Goal: Task Accomplishment & Management: Manage account settings

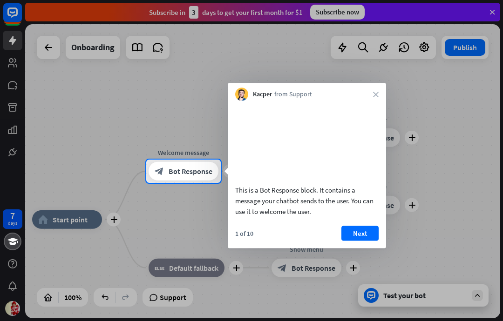
click at [356, 241] on button "Next" at bounding box center [359, 233] width 37 height 15
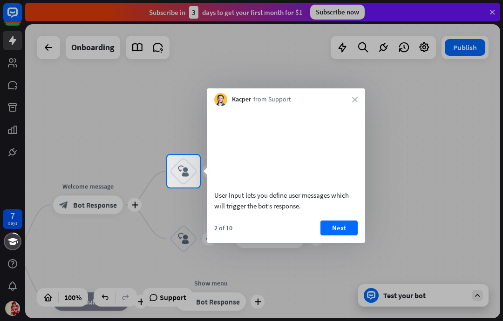
click at [339, 236] on button "Next" at bounding box center [338, 228] width 37 height 15
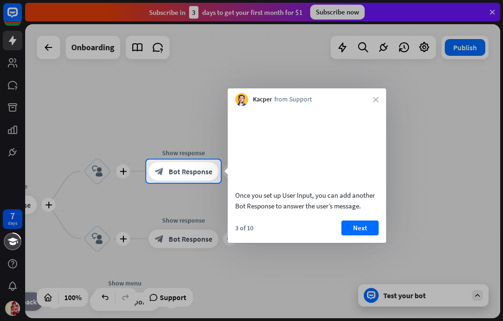
click at [361, 236] on button "Next" at bounding box center [359, 228] width 37 height 15
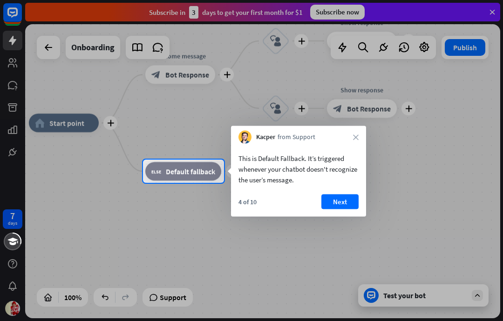
click at [345, 204] on button "Next" at bounding box center [339, 202] width 37 height 15
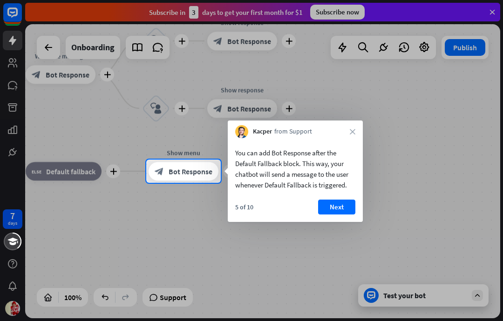
click at [335, 209] on button "Next" at bounding box center [336, 207] width 37 height 15
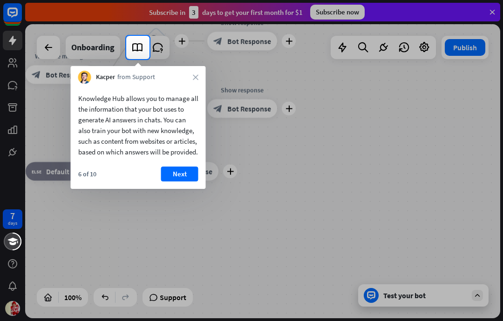
click at [170, 182] on button "Next" at bounding box center [179, 174] width 37 height 15
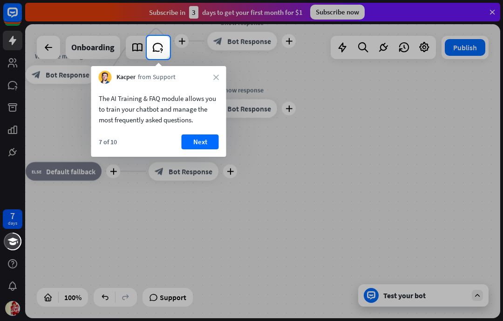
click at [204, 146] on button "Next" at bounding box center [200, 142] width 37 height 15
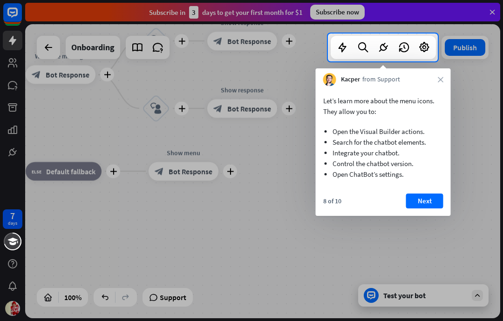
click at [418, 196] on button "Next" at bounding box center [424, 201] width 37 height 15
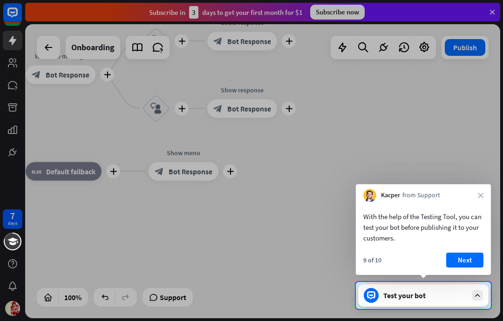
click at [449, 249] on div "With the help of the Testing Tool, you can test your bot before publishing it t…" at bounding box center [423, 238] width 135 height 73
click at [442, 291] on div "Test your bot" at bounding box center [423, 296] width 130 height 22
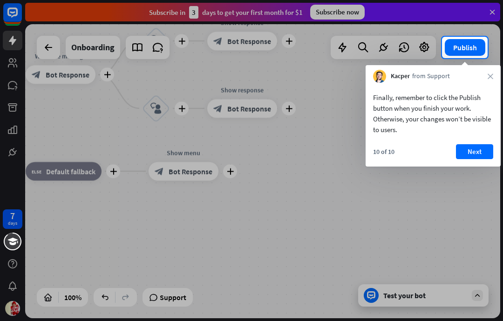
click at [468, 157] on button "Next" at bounding box center [474, 151] width 37 height 15
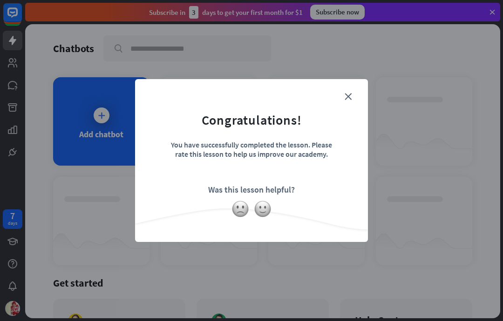
click at [341, 96] on form "Congratulations! You have successfully completed the lesson. Please rate this l…" at bounding box center [252, 146] width 210 height 111
click at [351, 94] on icon "close" at bounding box center [348, 96] width 7 height 7
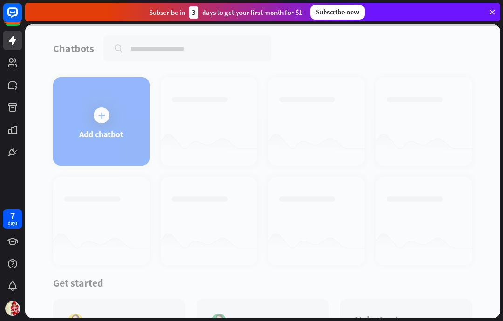
click at [350, 95] on div at bounding box center [262, 171] width 475 height 294
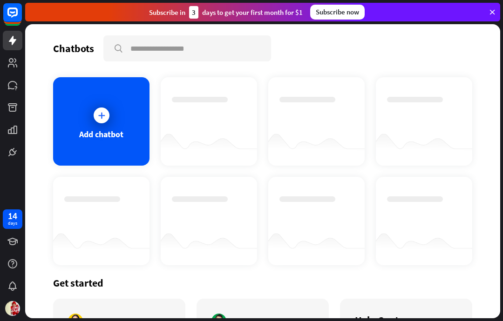
click at [490, 14] on icon at bounding box center [492, 12] width 8 height 8
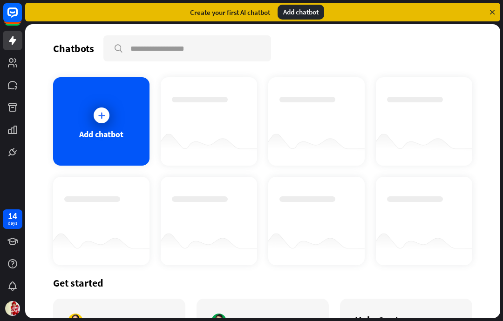
click at [496, 12] on icon at bounding box center [492, 12] width 8 height 8
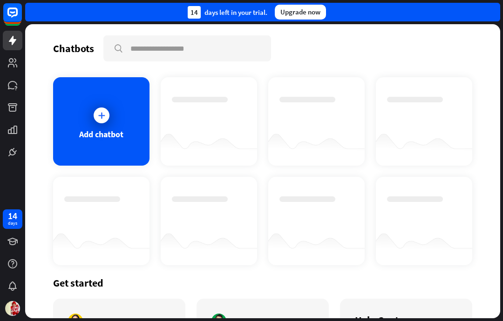
click at [486, 13] on div "14 days left in your trial. Upgrade now" at bounding box center [262, 12] width 475 height 19
click at [19, 306] on img at bounding box center [12, 308] width 15 height 15
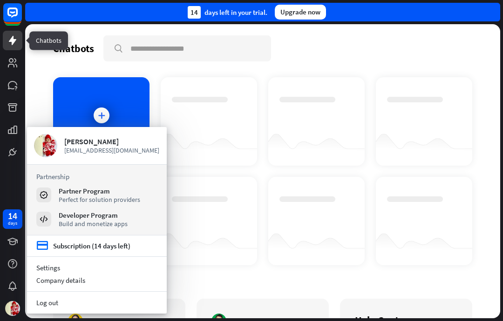
click at [12, 31] on link at bounding box center [13, 41] width 20 height 20
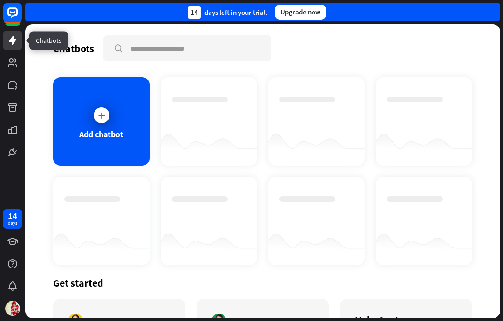
click at [0, 0] on icon at bounding box center [0, 0] width 0 height 0
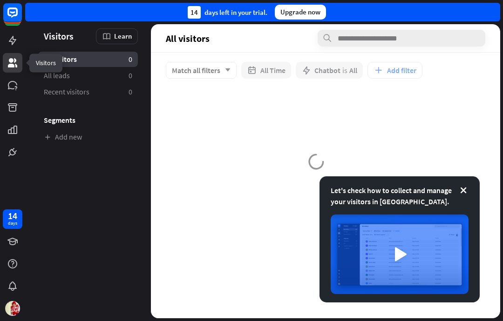
click at [0, 0] on icon at bounding box center [0, 0] width 0 height 0
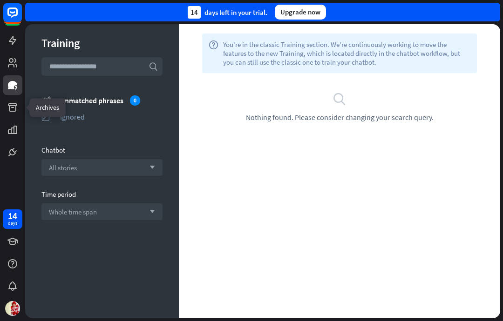
click at [0, 0] on icon at bounding box center [0, 0] width 0 height 0
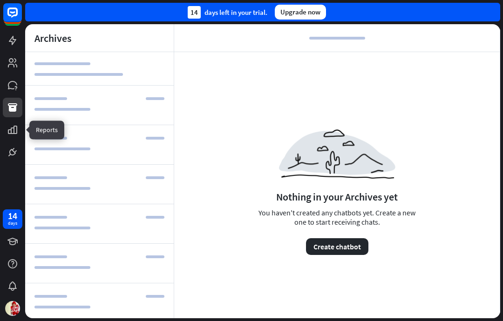
click at [0, 0] on icon at bounding box center [0, 0] width 0 height 0
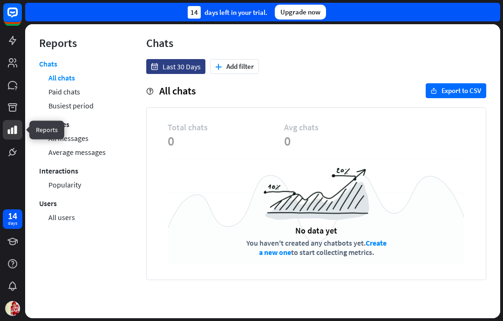
click at [60, 91] on link "Paid chats" at bounding box center [64, 92] width 32 height 14
click at [59, 217] on link "All users" at bounding box center [61, 218] width 27 height 14
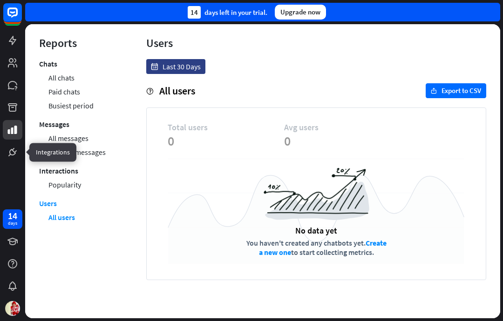
click at [19, 150] on link at bounding box center [13, 153] width 20 height 20
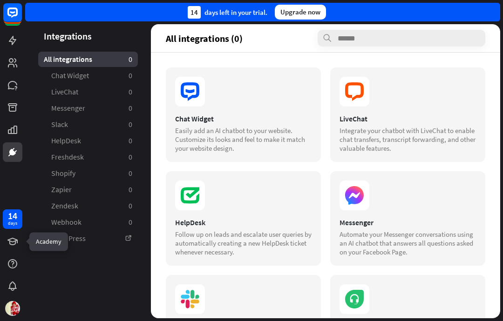
click at [0, 0] on icon at bounding box center [0, 0] width 0 height 0
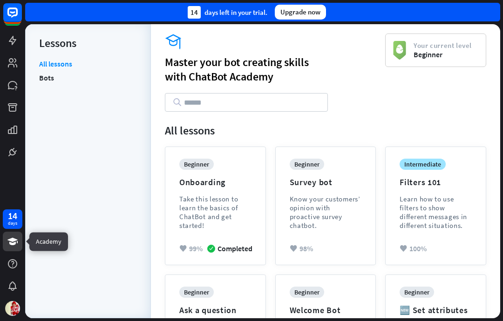
click at [6, 285] on div at bounding box center [13, 287] width 20 height 20
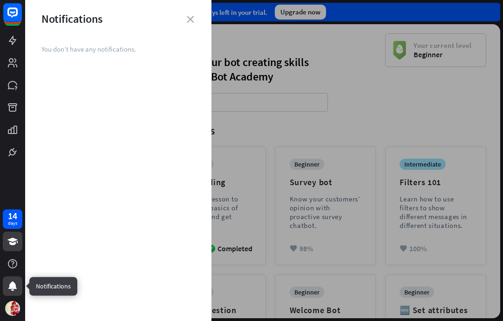
click at [6, 263] on div at bounding box center [13, 264] width 20 height 20
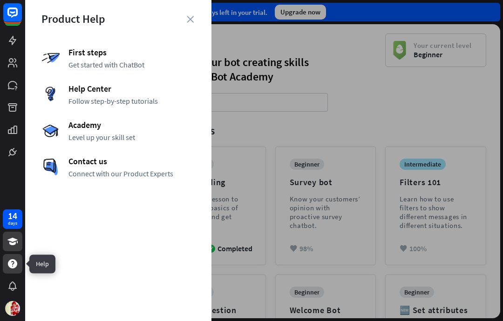
click at [17, 310] on img at bounding box center [12, 308] width 15 height 15
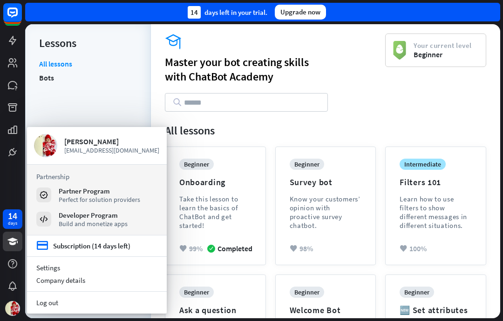
click at [5, 307] on img at bounding box center [12, 308] width 15 height 15
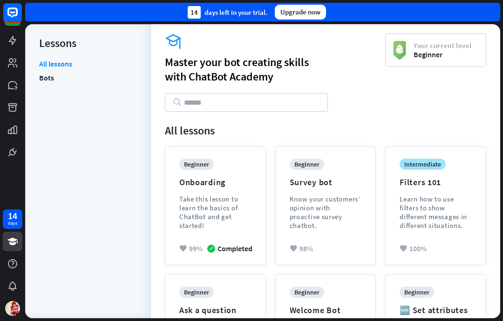
click at [15, 301] on img at bounding box center [12, 308] width 15 height 15
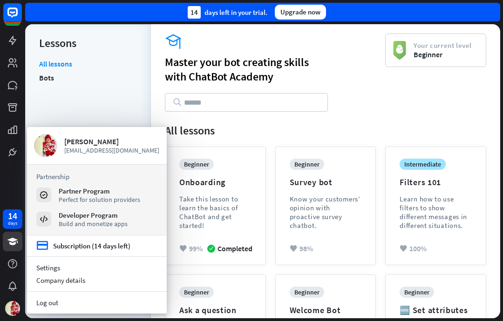
click at [45, 282] on div "Company details" at bounding box center [97, 280] width 140 height 13
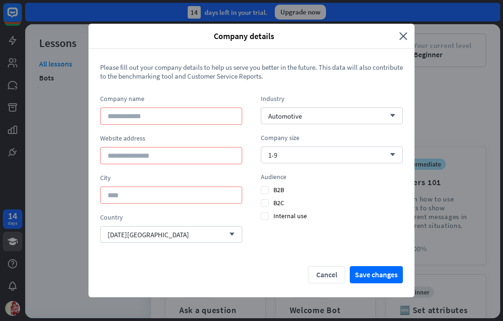
click at [61, 268] on div "Company details close Please fill out your company details to help us serve you…" at bounding box center [251, 160] width 503 height 321
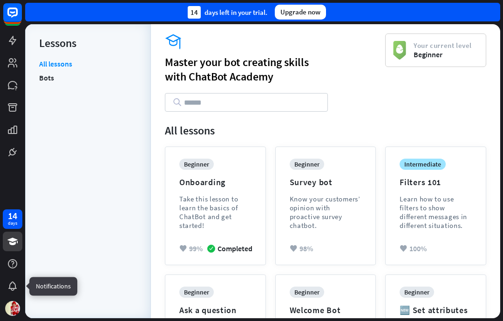
click at [0, 0] on icon at bounding box center [0, 0] width 0 height 0
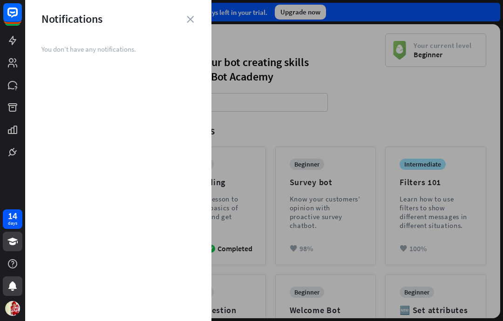
click at [17, 304] on img at bounding box center [12, 308] width 15 height 15
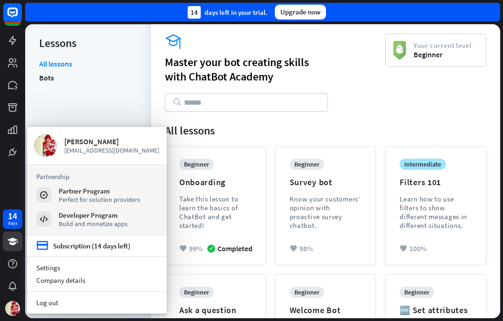
click at [45, 265] on link "Settings" at bounding box center [97, 268] width 140 height 13
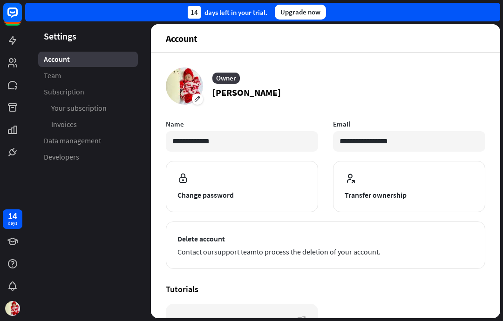
click at [38, 78] on link "Team" at bounding box center [88, 75] width 100 height 15
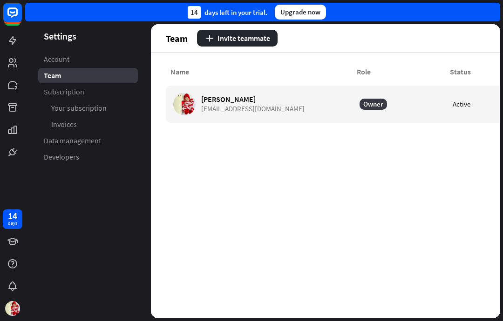
click at [60, 97] on link "Subscription" at bounding box center [88, 91] width 100 height 15
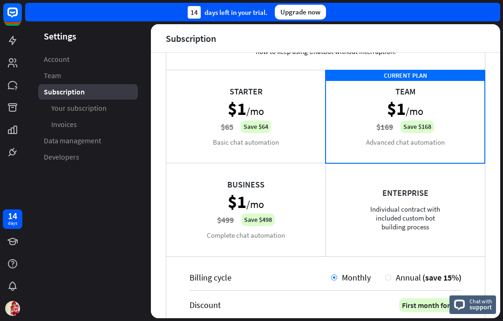
scroll to position [63, 0]
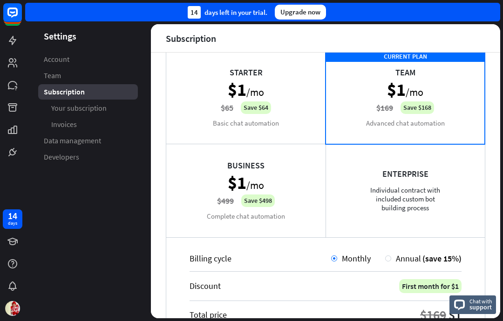
click at [357, 196] on div "Enterprise Individual contract with included custom bot building process" at bounding box center [405, 190] width 159 height 93
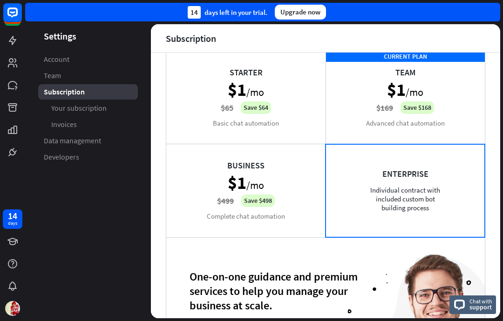
click at [347, 189] on div "Enterprise Individual contract with included custom bot building process" at bounding box center [405, 190] width 159 height 93
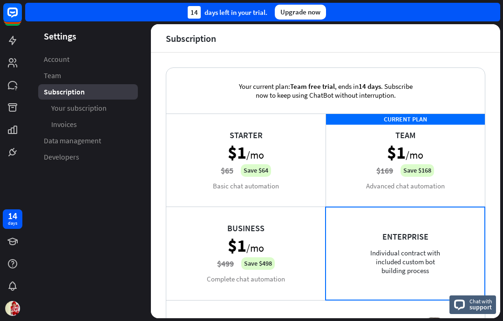
scroll to position [0, 0]
click at [0, 0] on icon at bounding box center [0, 0] width 0 height 0
